Goal: Navigation & Orientation: Find specific page/section

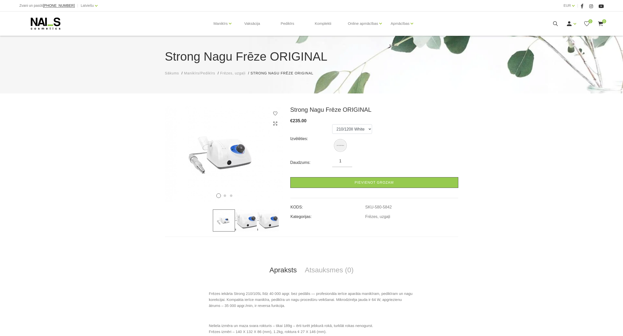
scroll to position [75, 0]
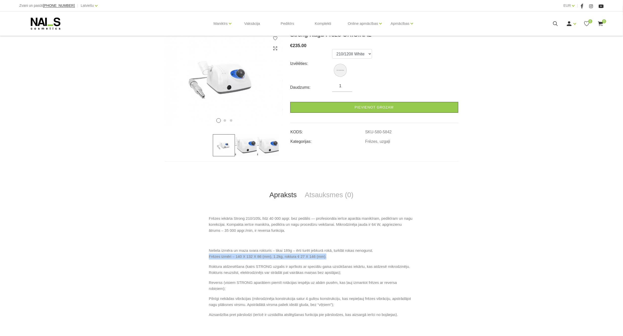
drag, startPoint x: 0, startPoint y: 0, endPoint x: 51, endPoint y: 23, distance: 56.2
click at [51, 23] on icon at bounding box center [45, 23] width 53 height 13
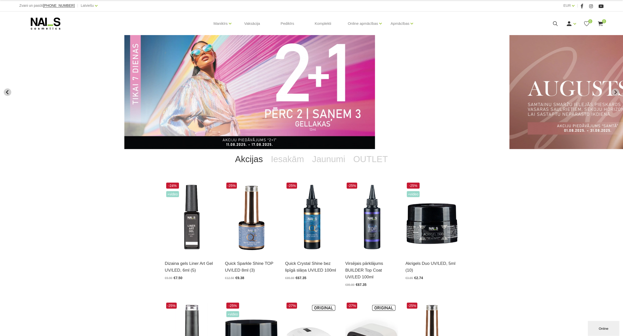
click at [8, 92] on icon "Previous slide" at bounding box center [7, 92] width 5 height 5
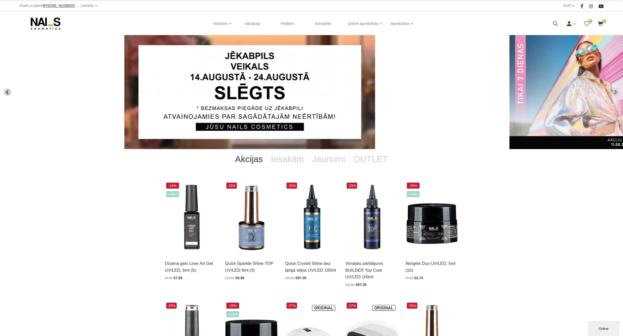
click at [8, 92] on icon "Previous slide" at bounding box center [7, 92] width 5 height 5
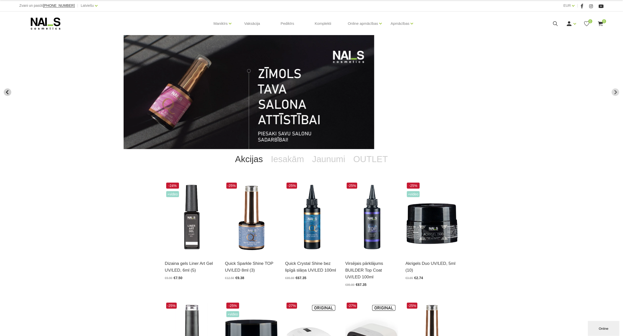
click at [8, 92] on icon "Previous slide" at bounding box center [7, 92] width 5 height 5
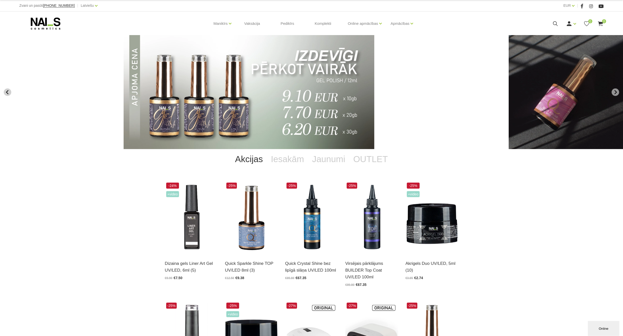
click at [8, 92] on icon "Previous slide" at bounding box center [7, 92] width 5 height 5
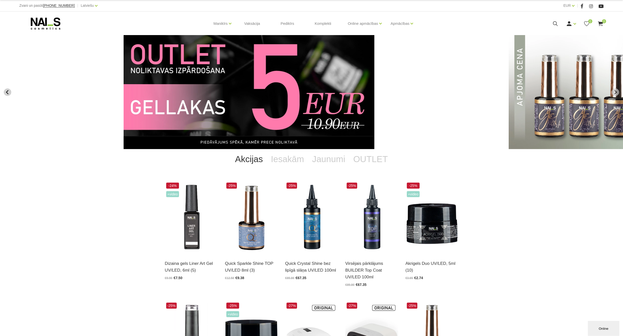
click at [8, 92] on icon "Previous slide" at bounding box center [7, 92] width 5 height 5
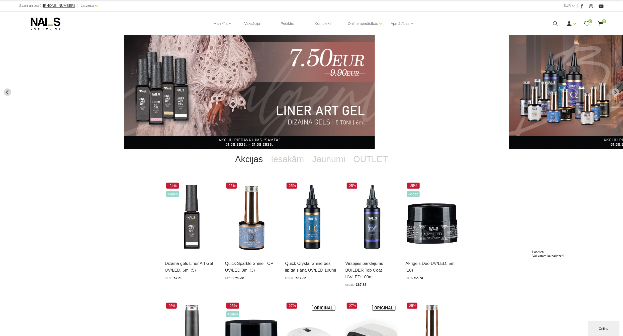
drag, startPoint x: 45, startPoint y: 20, endPoint x: 95, endPoint y: 0, distance: 54.0
click at [45, 20] on icon at bounding box center [45, 23] width 53 height 13
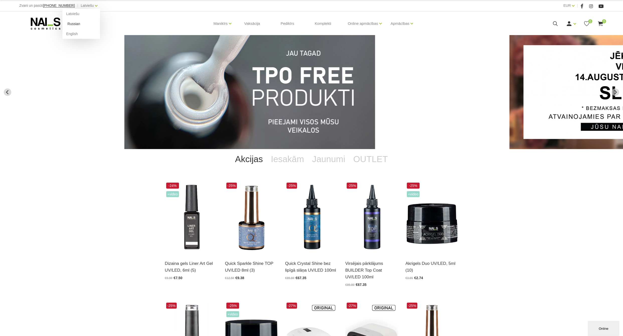
click at [67, 22] on link "Russian" at bounding box center [81, 24] width 38 height 10
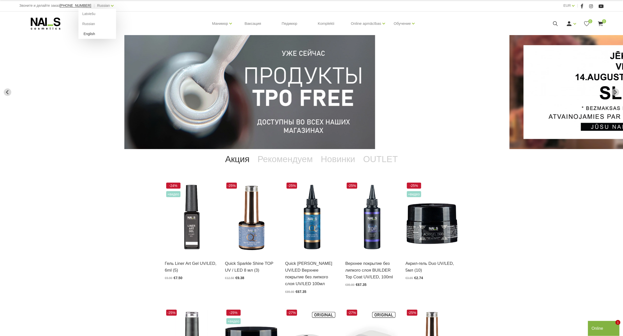
click at [81, 32] on link "English" at bounding box center [97, 34] width 38 height 10
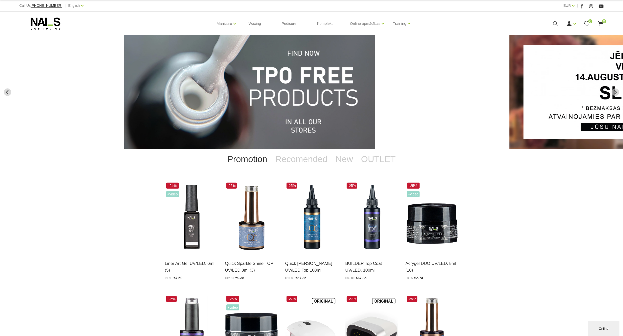
click at [45, 25] on use at bounding box center [46, 24] width 30 height 12
click at [58, 12] on link "Latviešu" at bounding box center [67, 14] width 38 height 10
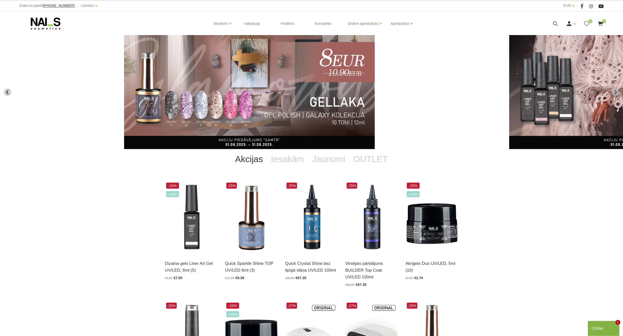
click at [9, 93] on icon "Previous slide" at bounding box center [7, 92] width 5 height 5
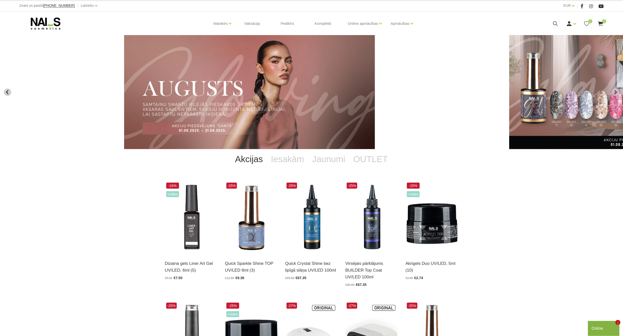
click at [9, 93] on icon "Previous slide" at bounding box center [7, 92] width 5 height 5
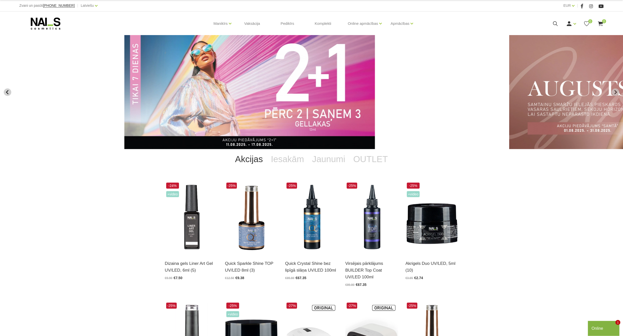
click at [9, 93] on icon "Previous slide" at bounding box center [7, 92] width 5 height 5
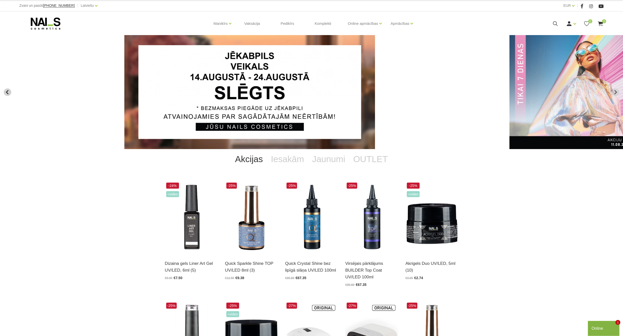
click at [9, 93] on icon "Previous slide" at bounding box center [7, 92] width 5 height 5
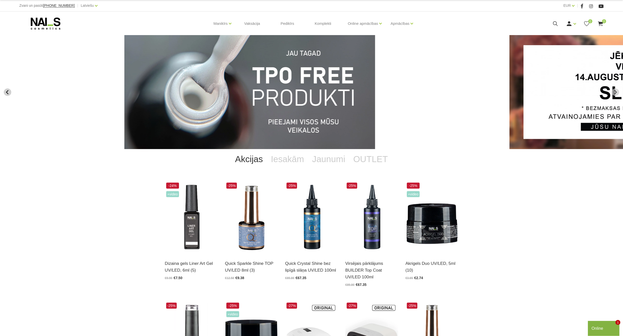
click at [9, 93] on icon "Go to last slide" at bounding box center [7, 92] width 5 height 5
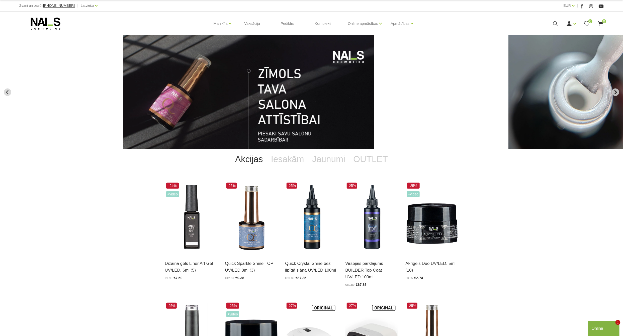
click at [615, 92] on icon "Go to first slide" at bounding box center [615, 92] width 5 height 5
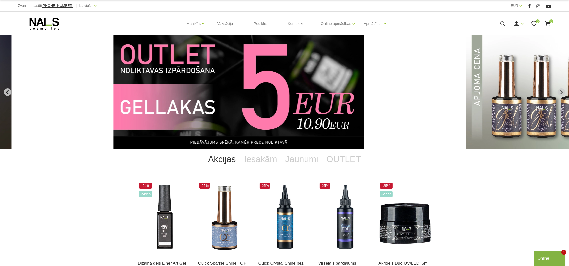
click at [5, 90] on button "Previous slide" at bounding box center [8, 93] width 8 height 8
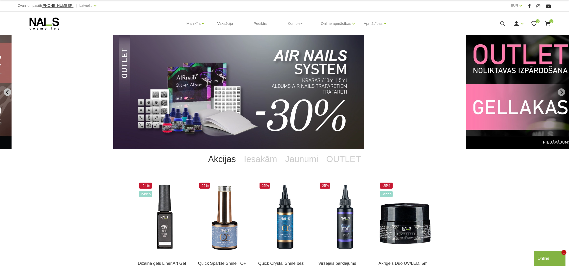
click at [5, 90] on button "Previous slide" at bounding box center [8, 93] width 8 height 8
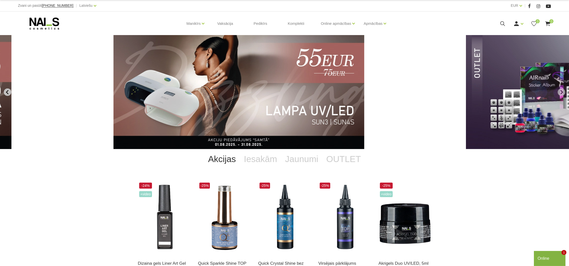
click at [5, 90] on button "Previous slide" at bounding box center [8, 93] width 8 height 8
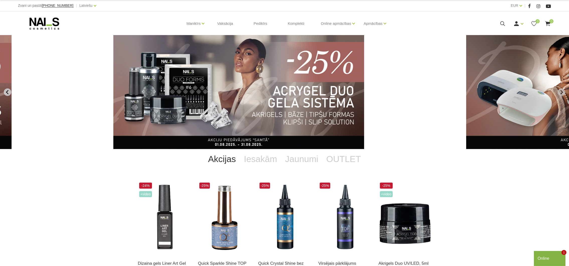
click at [5, 90] on button "Previous slide" at bounding box center [8, 93] width 8 height 8
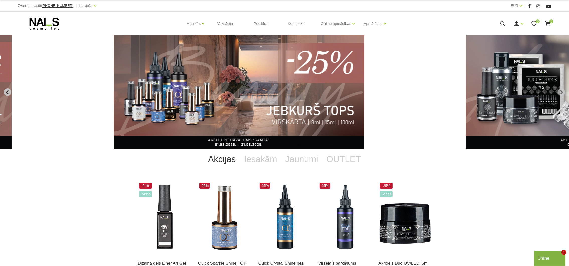
click at [5, 90] on button "Previous slide" at bounding box center [8, 93] width 8 height 8
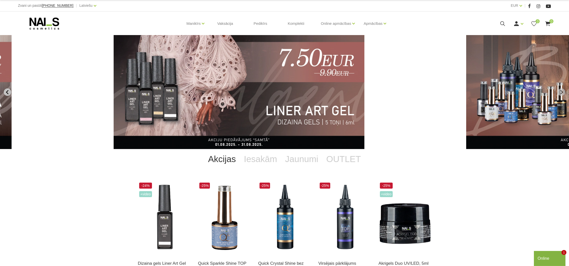
click at [5, 90] on button "Previous slide" at bounding box center [8, 93] width 8 height 8
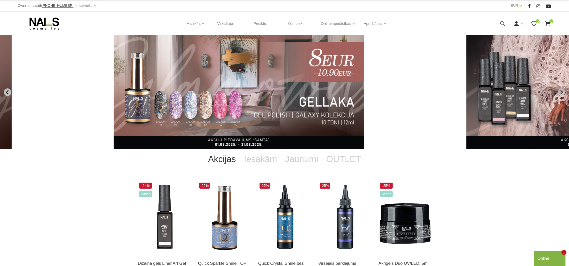
click at [5, 90] on button "Previous slide" at bounding box center [8, 93] width 8 height 8
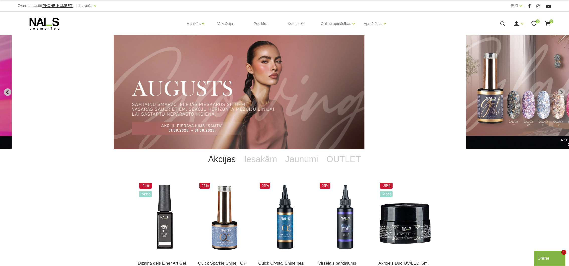
click at [5, 90] on button "Previous slide" at bounding box center [8, 93] width 8 height 8
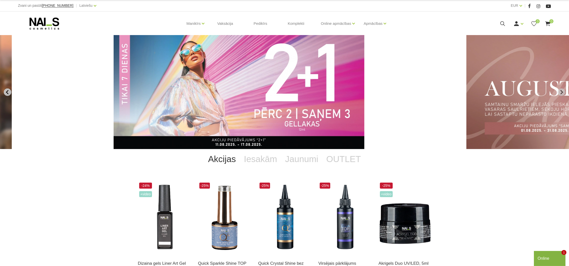
click at [5, 90] on button "Previous slide" at bounding box center [8, 93] width 8 height 8
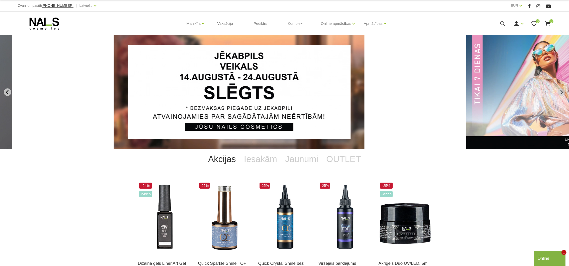
click at [5, 90] on button "Previous slide" at bounding box center [8, 93] width 8 height 8
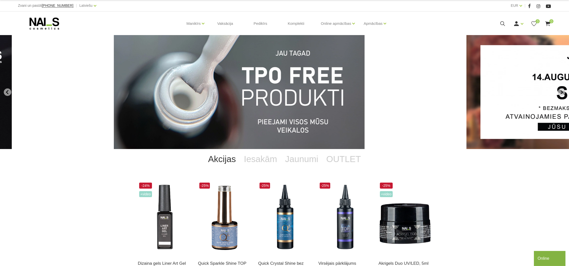
click at [47, 22] on icon at bounding box center [44, 23] width 53 height 13
